Goal: Task Accomplishment & Management: Complete application form

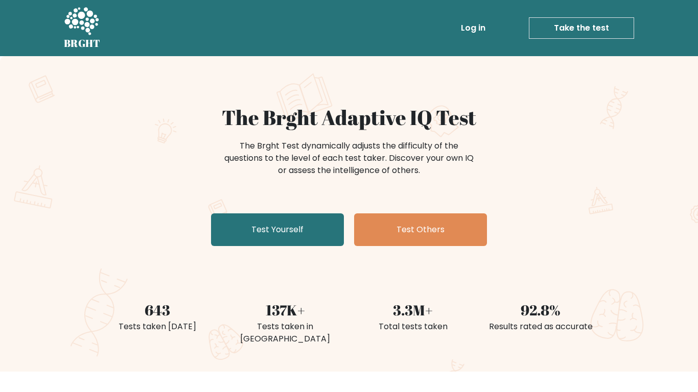
scroll to position [94, 0]
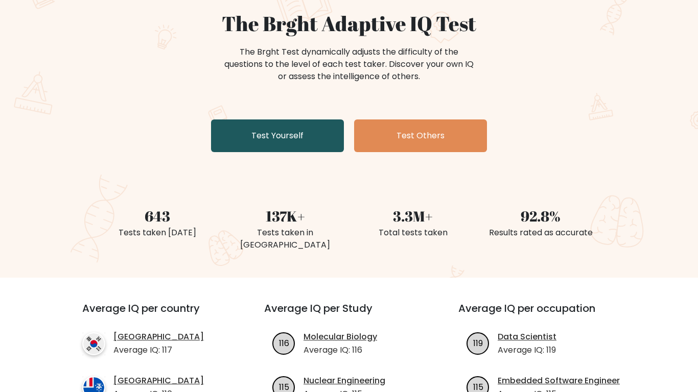
click at [239, 137] on link "Test Yourself" at bounding box center [277, 136] width 133 height 33
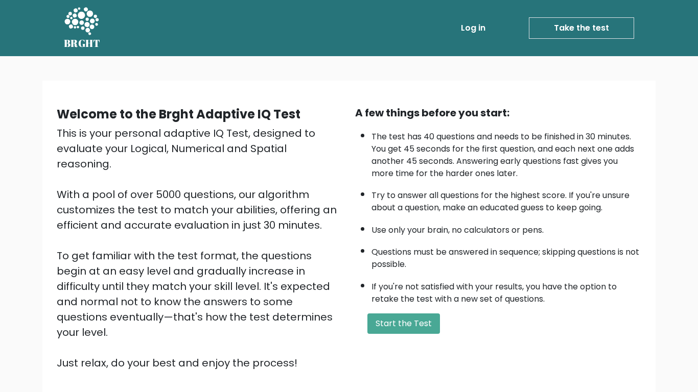
click at [394, 344] on div "Welcome to the Brght Adaptive IQ Test This is your personal adaptive IQ Test, d…" at bounding box center [349, 242] width 597 height 274
click at [406, 319] on button "Start the Test" at bounding box center [403, 324] width 73 height 20
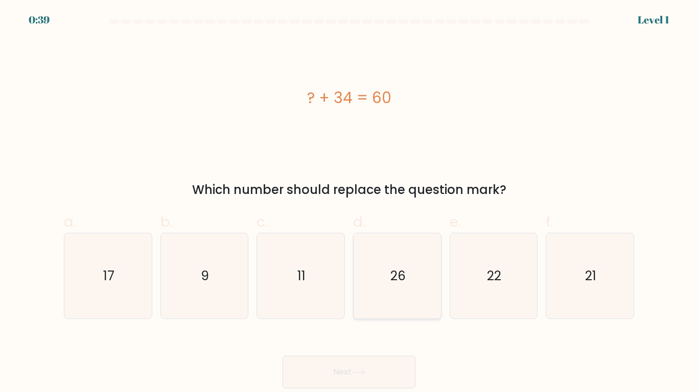
click at [391, 255] on icon "26" at bounding box center [397, 275] width 85 height 85
click at [349, 203] on input "d. 26" at bounding box center [349, 199] width 1 height 7
radio input "true"
click at [373, 356] on button "Next" at bounding box center [349, 372] width 133 height 33
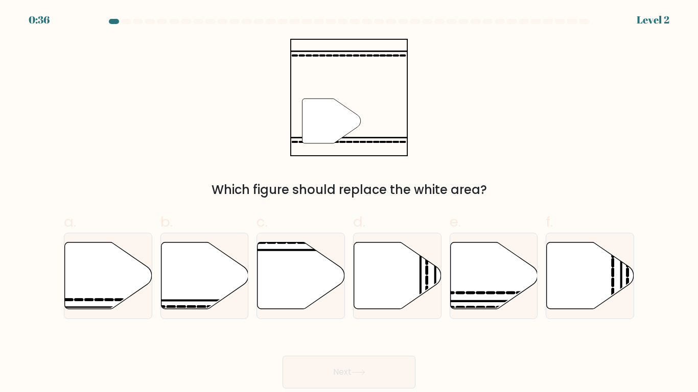
click at [373, 356] on button "Next" at bounding box center [349, 372] width 133 height 33
click at [202, 272] on icon at bounding box center [204, 275] width 87 height 67
click at [349, 203] on input "b." at bounding box center [349, 199] width 1 height 7
radio input "true"
click at [348, 379] on button "Next" at bounding box center [349, 372] width 133 height 33
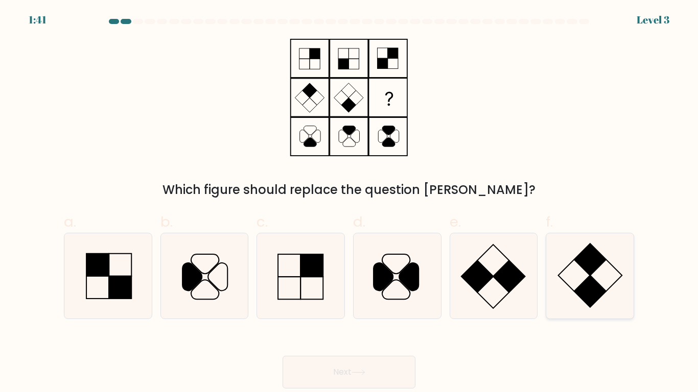
click at [611, 253] on icon at bounding box center [589, 275] width 85 height 85
click at [349, 203] on input "f." at bounding box center [349, 199] width 1 height 7
radio input "true"
click at [344, 355] on div "Next" at bounding box center [349, 360] width 582 height 57
click at [337, 386] on button "Next" at bounding box center [349, 372] width 133 height 33
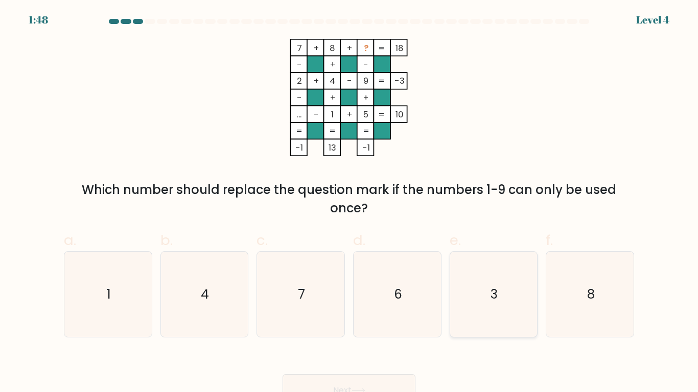
click at [460, 258] on icon "3" at bounding box center [493, 294] width 85 height 85
click at [349, 203] on input "e. 3" at bounding box center [349, 199] width 1 height 7
radio input "true"
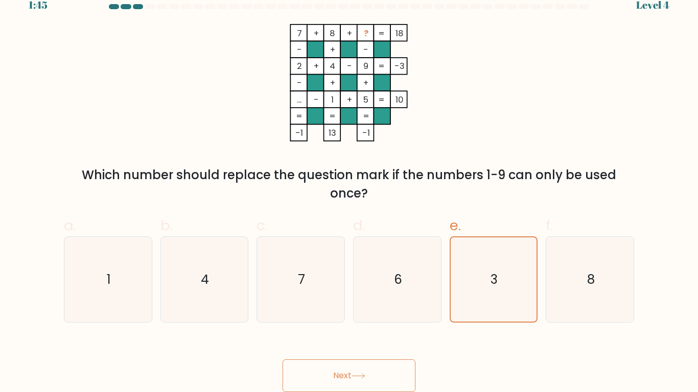
click at [317, 360] on button "Next" at bounding box center [349, 376] width 133 height 33
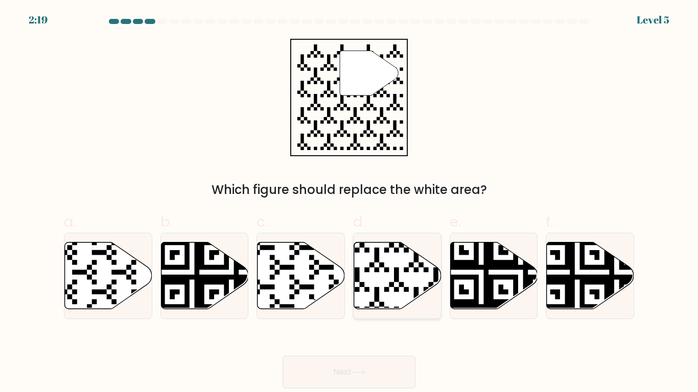
click at [409, 278] on icon at bounding box center [397, 275] width 87 height 67
click at [349, 203] on input "d." at bounding box center [349, 199] width 1 height 7
radio input "true"
click at [358, 367] on button "Next" at bounding box center [349, 372] width 133 height 33
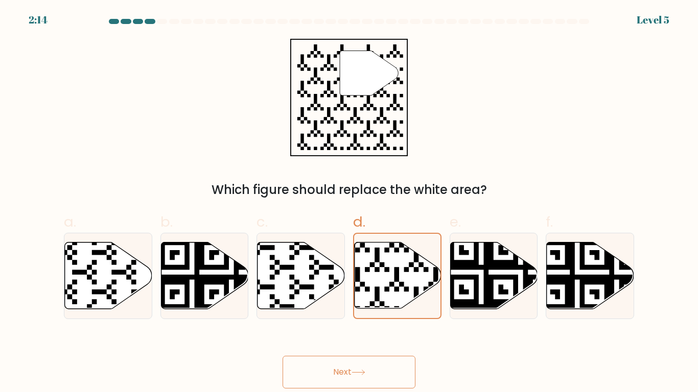
click at [358, 367] on button "Next" at bounding box center [349, 372] width 133 height 33
click at [358, 377] on button "Next" at bounding box center [349, 372] width 133 height 33
click at [347, 363] on button "Next" at bounding box center [349, 372] width 133 height 33
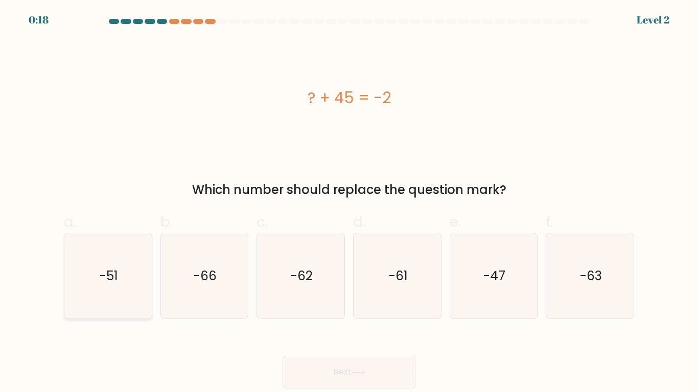
click at [99, 250] on icon "-51" at bounding box center [107, 275] width 85 height 85
click at [349, 203] on input "a. -51" at bounding box center [349, 199] width 1 height 7
radio input "true"
click at [379, 357] on button "Next" at bounding box center [349, 372] width 133 height 33
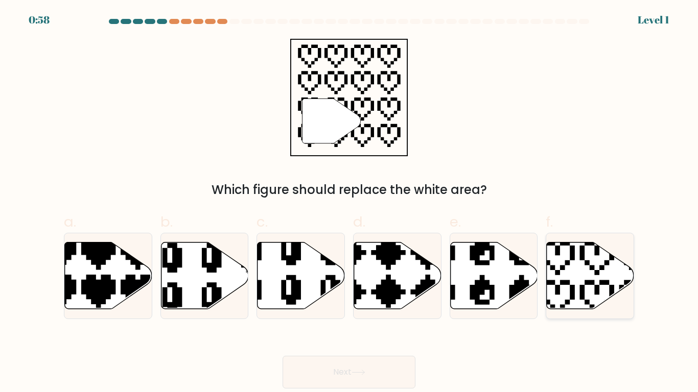
click at [598, 246] on icon at bounding box center [616, 237] width 153 height 153
click at [349, 203] on input "f." at bounding box center [349, 199] width 1 height 7
radio input "true"
click at [351, 368] on button "Next" at bounding box center [349, 372] width 133 height 33
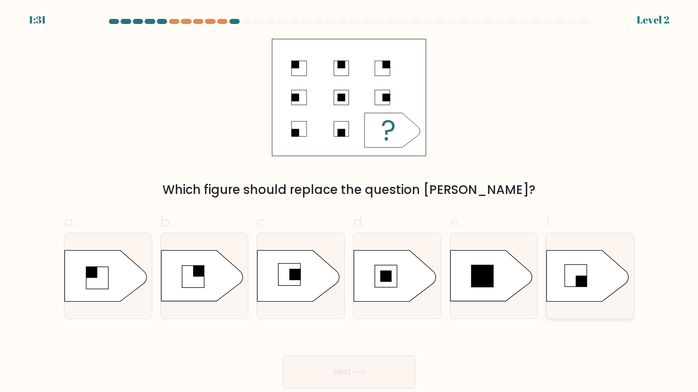
click at [592, 271] on icon at bounding box center [588, 276] width 82 height 51
click at [349, 203] on input "f." at bounding box center [349, 199] width 1 height 7
radio input "true"
click at [337, 380] on button "Next" at bounding box center [349, 372] width 133 height 33
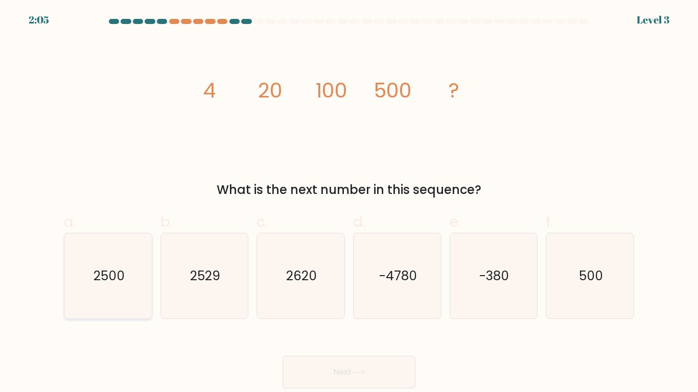
click at [115, 287] on icon "2500" at bounding box center [107, 275] width 85 height 85
click at [349, 203] on input "a. 2500" at bounding box center [349, 199] width 1 height 7
radio input "true"
click at [363, 365] on button "Next" at bounding box center [349, 372] width 133 height 33
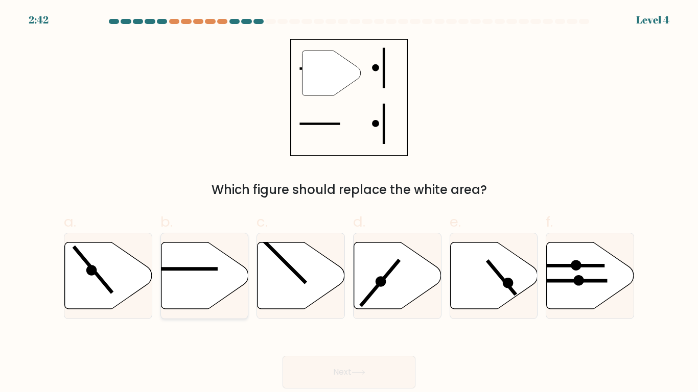
click at [193, 267] on icon at bounding box center [204, 275] width 87 height 67
click at [349, 203] on input "b." at bounding box center [349, 199] width 1 height 7
radio input "true"
click at [356, 380] on button "Next" at bounding box center [349, 372] width 133 height 33
